Goal: Find specific page/section: Find specific page/section

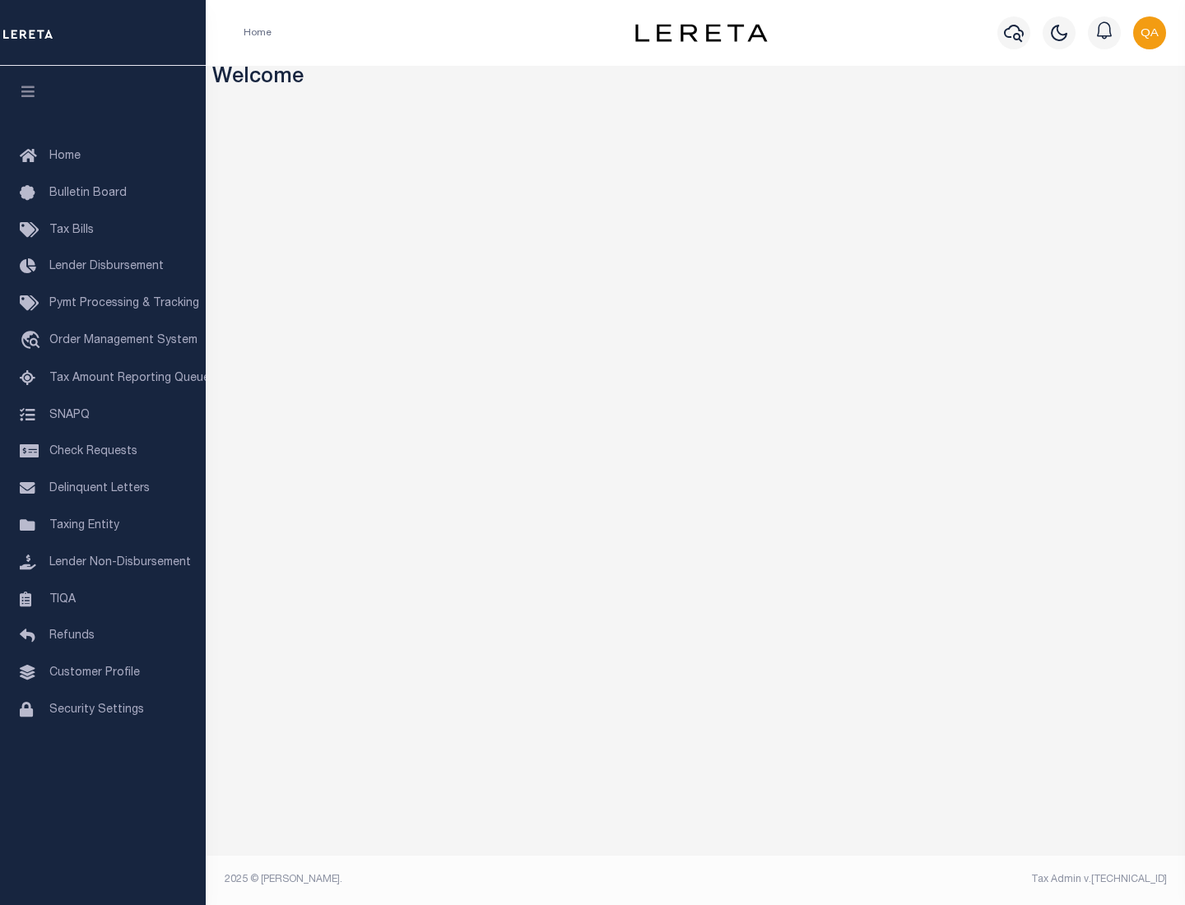
click at [103, 452] on span "Check Requests" at bounding box center [93, 452] width 88 height 12
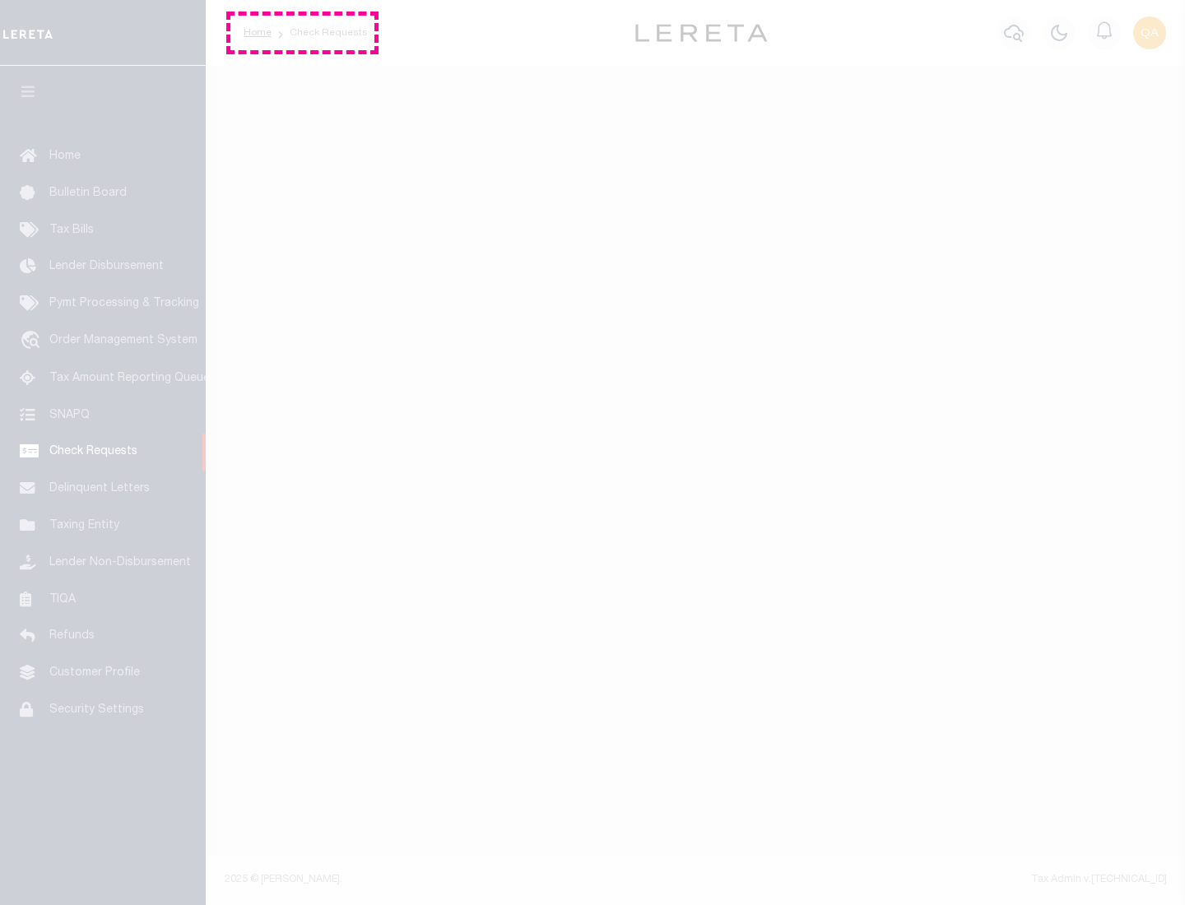
select select "50"
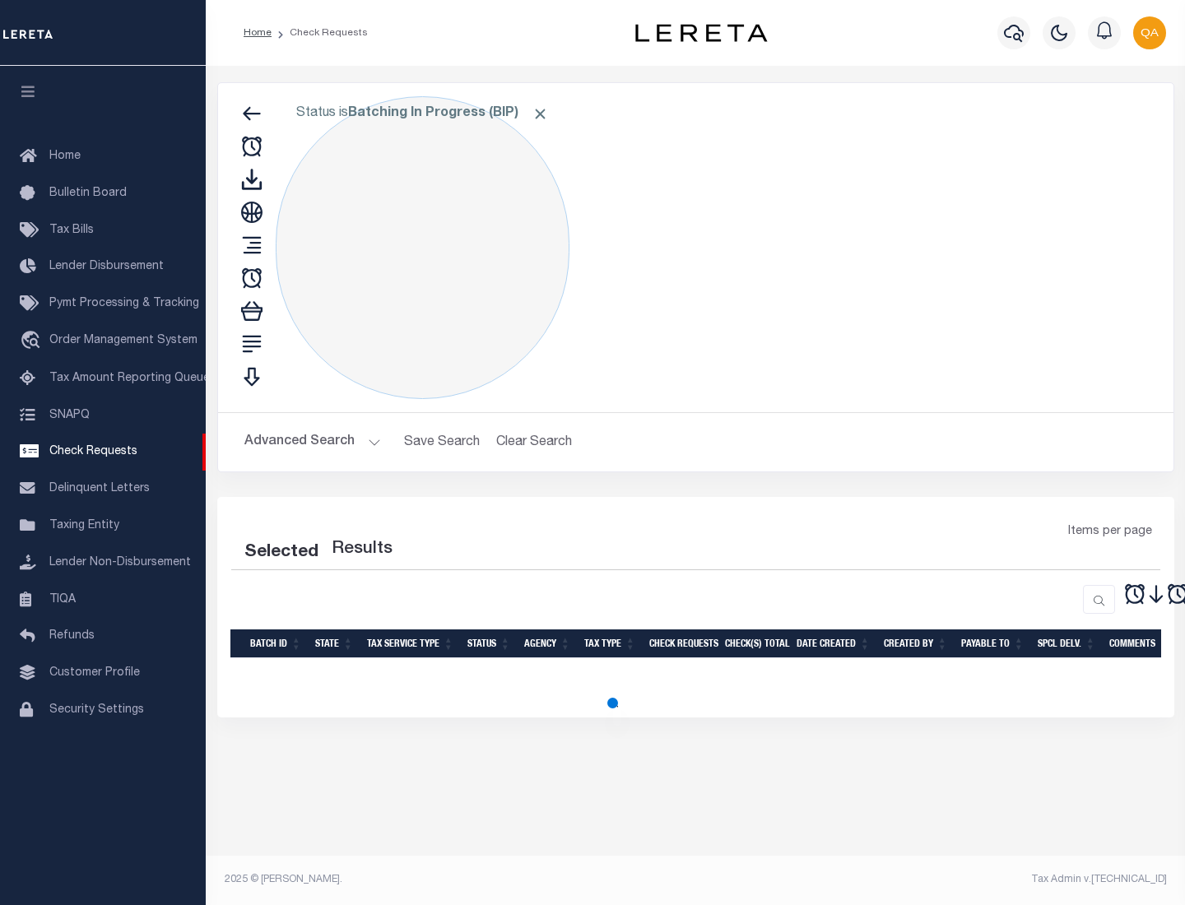
select select "50"
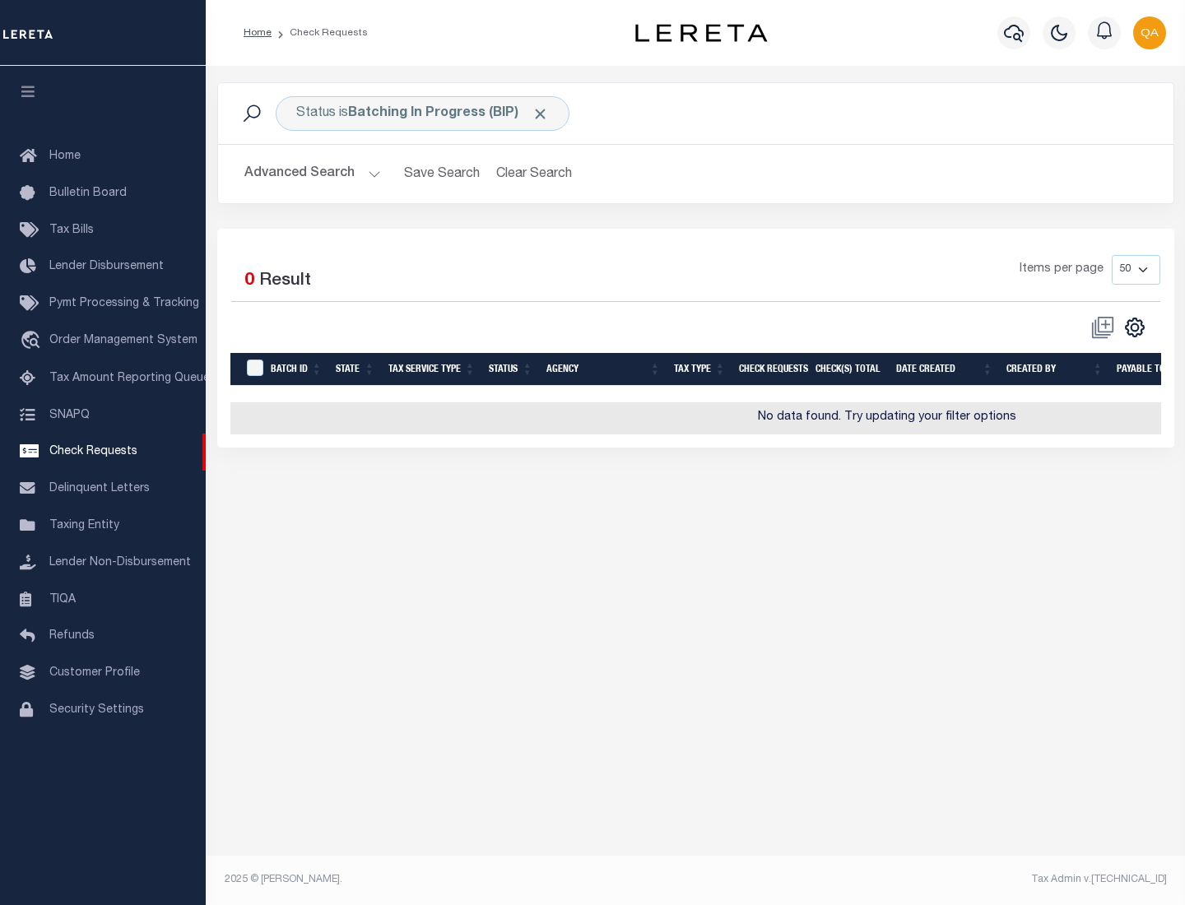
click at [541, 114] on span "Click to Remove" at bounding box center [539, 113] width 17 height 17
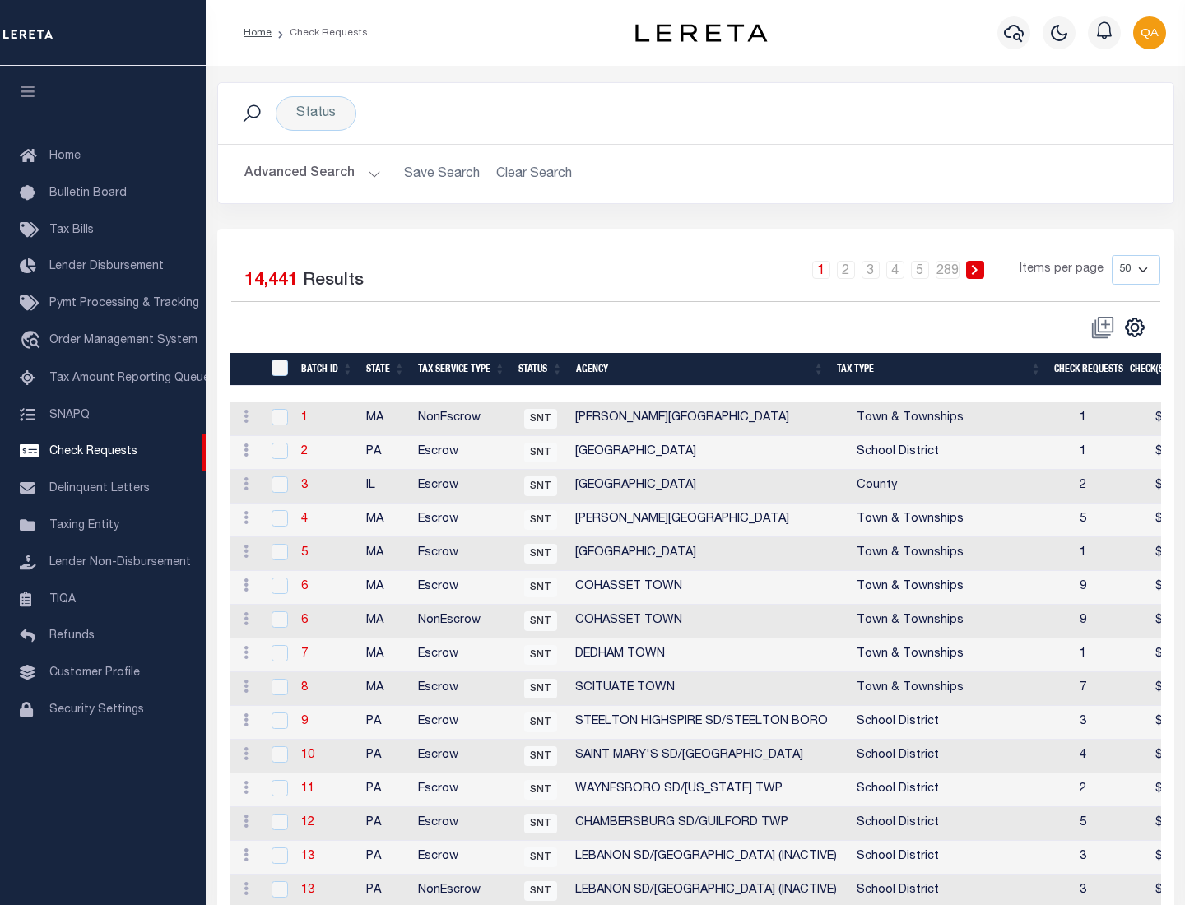
scroll to position [793, 0]
